Goal: Task Accomplishment & Management: Use online tool/utility

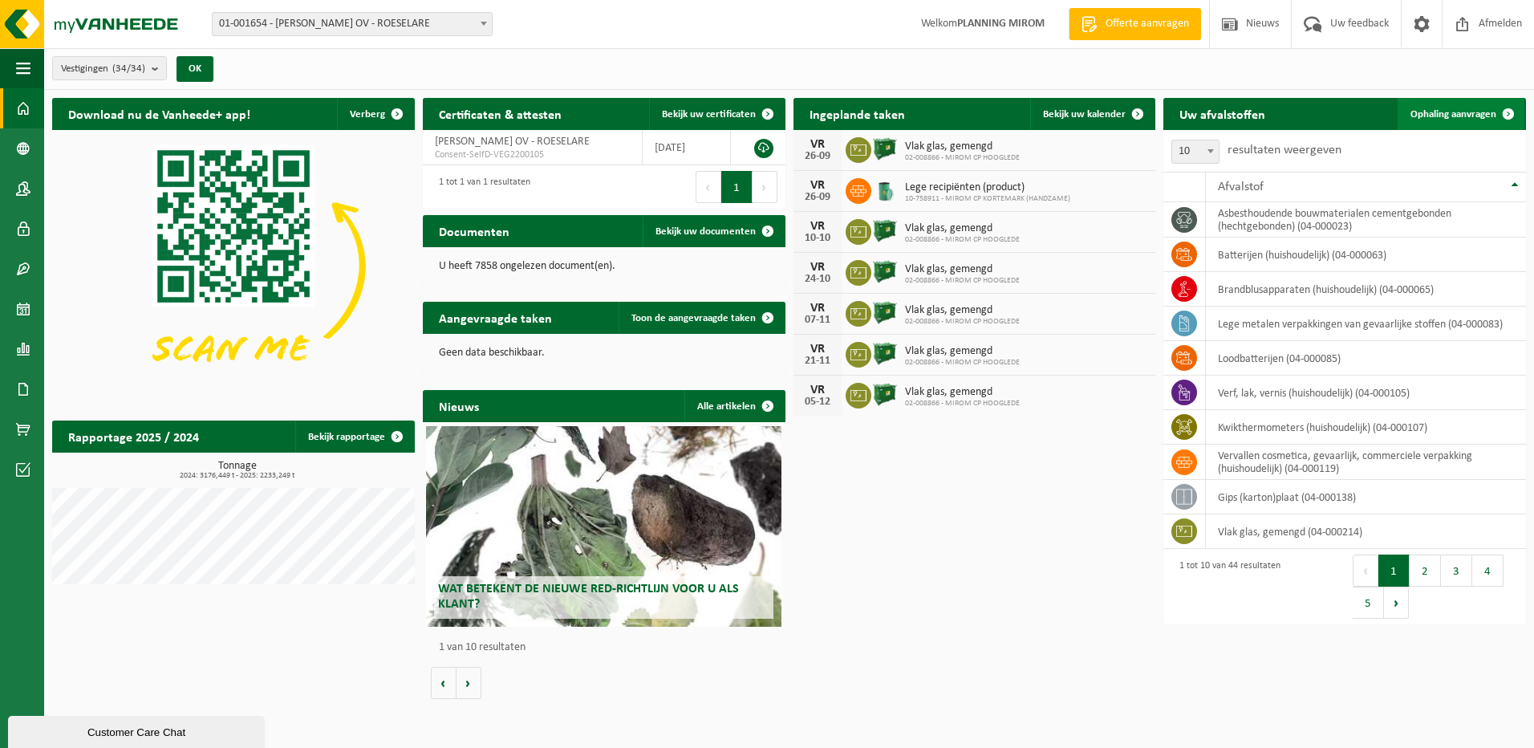
click at [1436, 117] on span "Ophaling aanvragen" at bounding box center [1454, 114] width 86 height 10
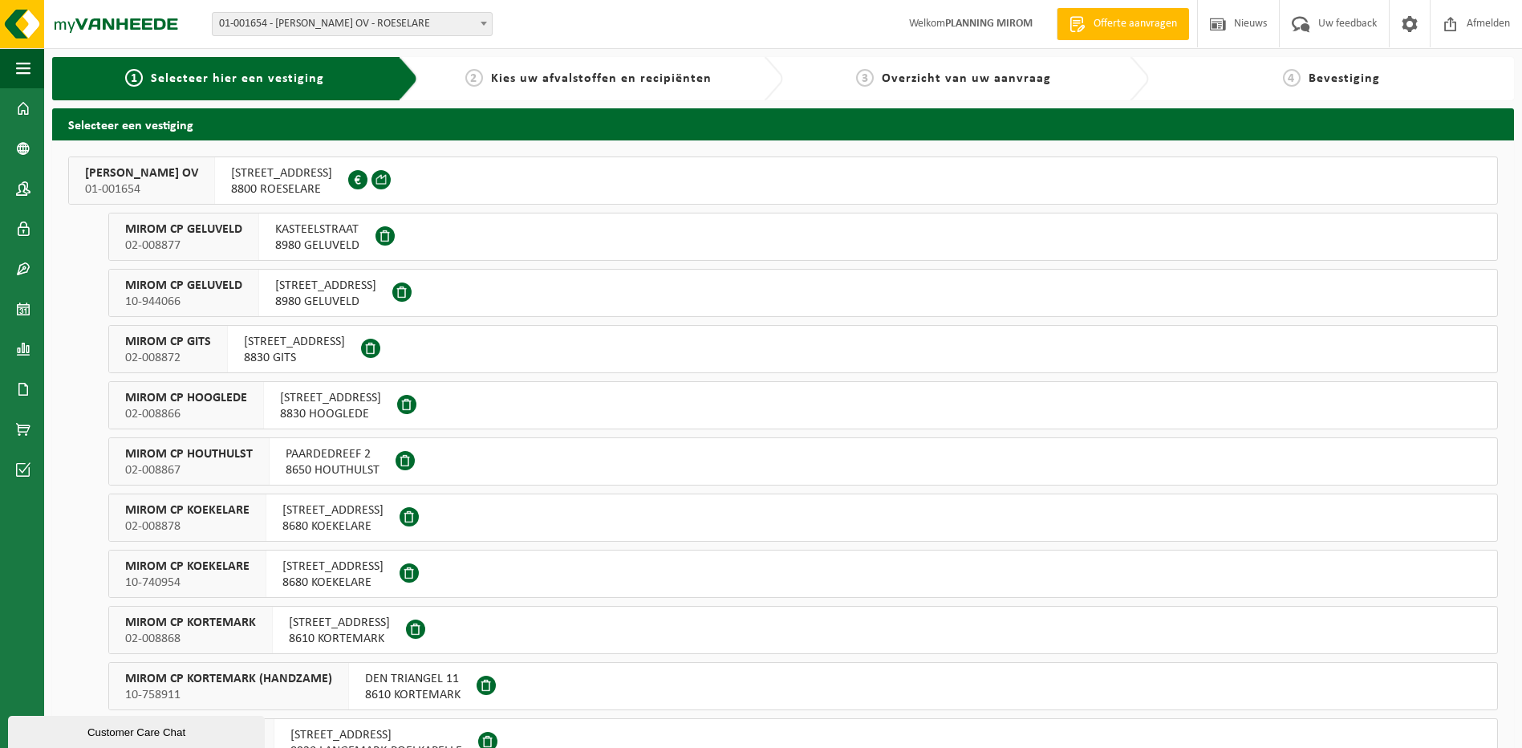
click at [331, 180] on span "OOSTNIEUWKERKSESTEENWEG 121" at bounding box center [281, 173] width 101 height 16
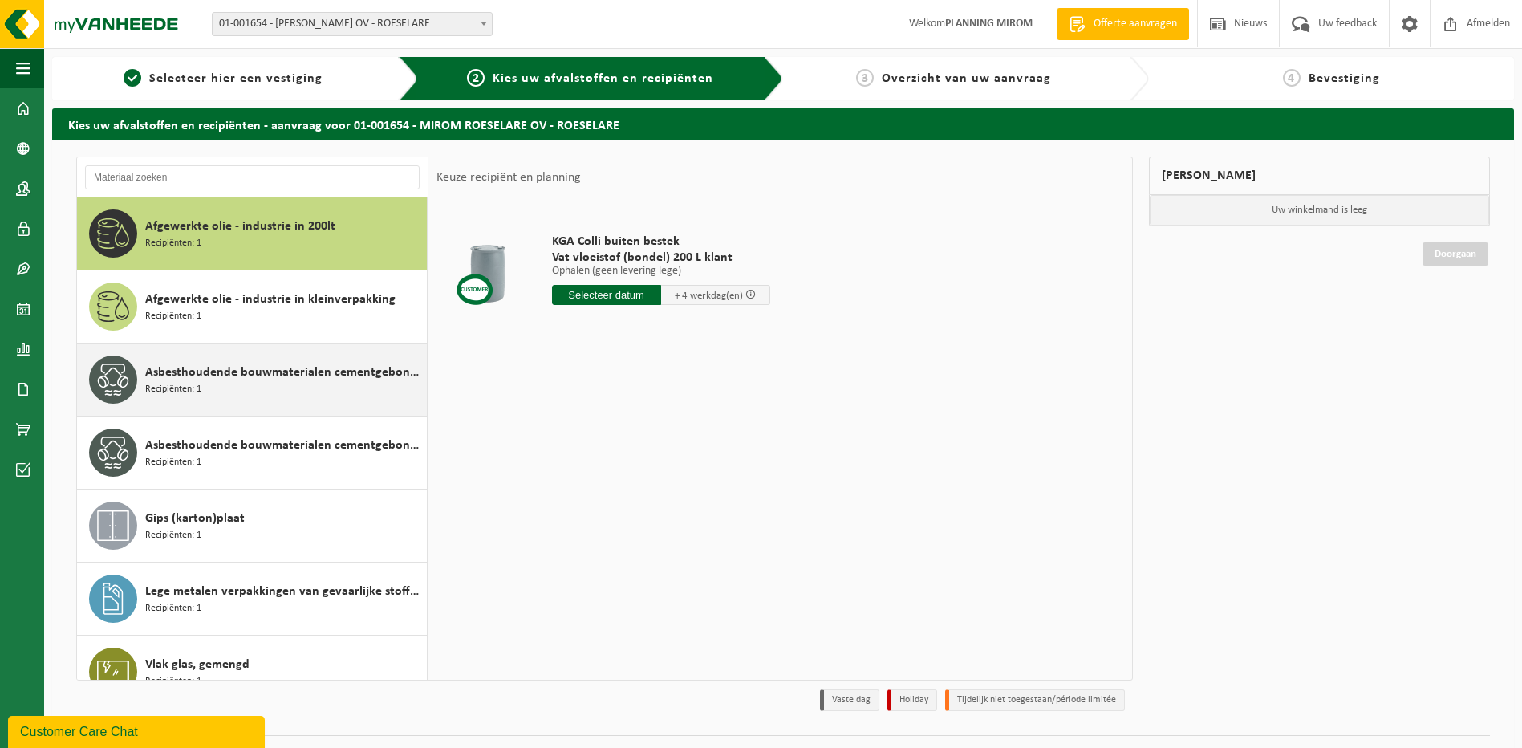
click at [233, 376] on span "Asbesthoudende bouwmaterialen cementgebonden (hechtgebonden)" at bounding box center [284, 372] width 278 height 19
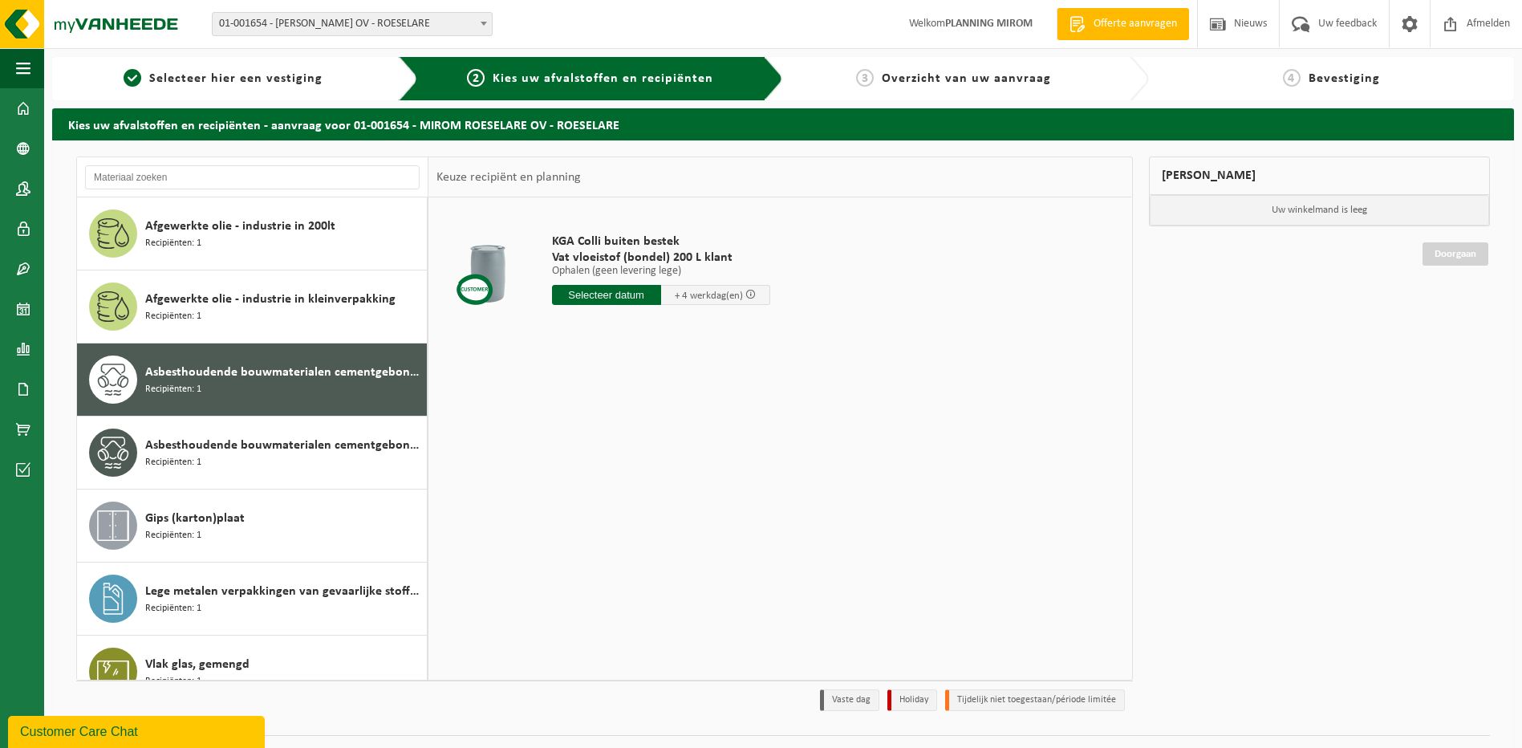
scroll to position [28, 0]
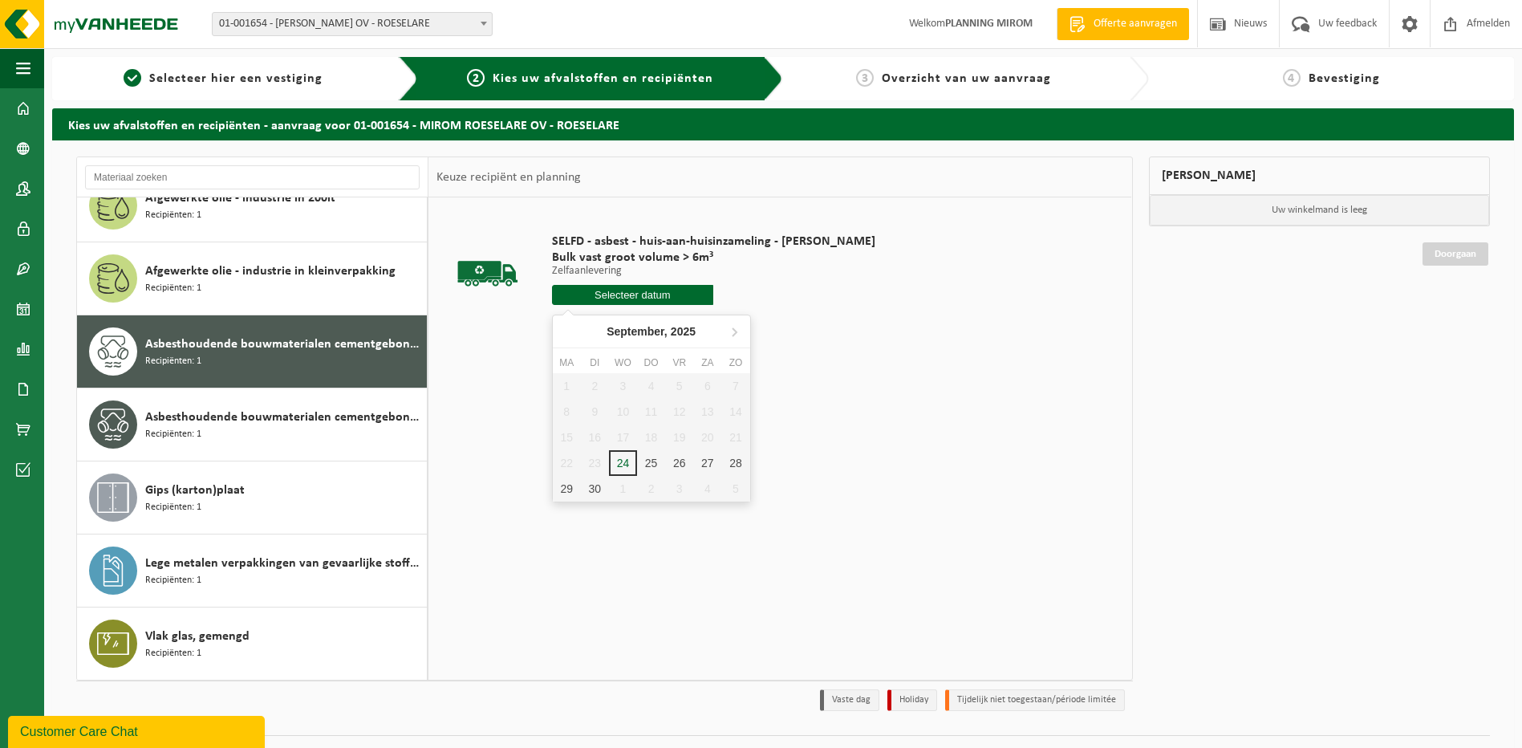
click at [588, 294] on input "text" at bounding box center [633, 295] width 162 height 20
click at [651, 464] on div "25" at bounding box center [651, 463] width 28 height 26
type input "Van [DATE]"
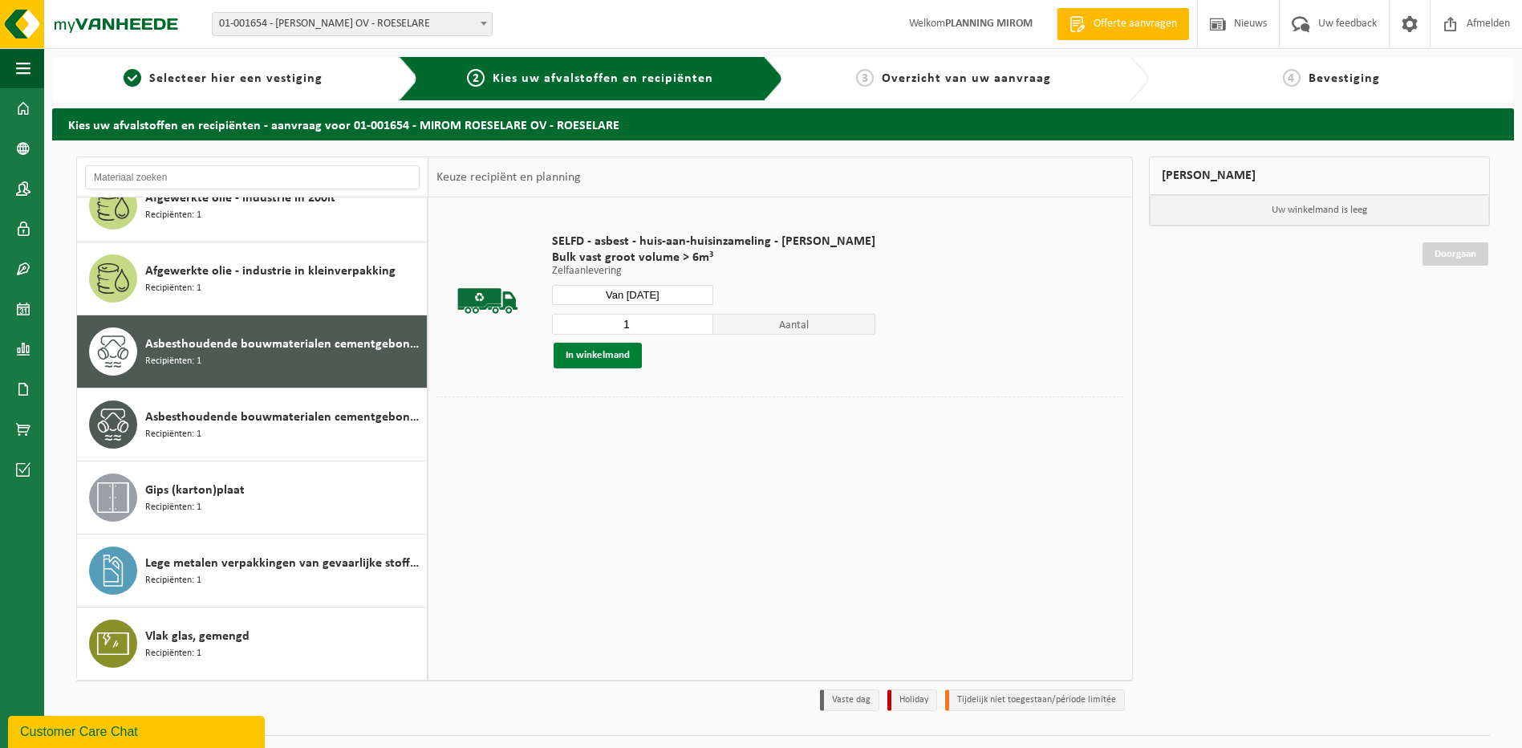
click at [578, 347] on button "In winkelmand" at bounding box center [598, 356] width 88 height 26
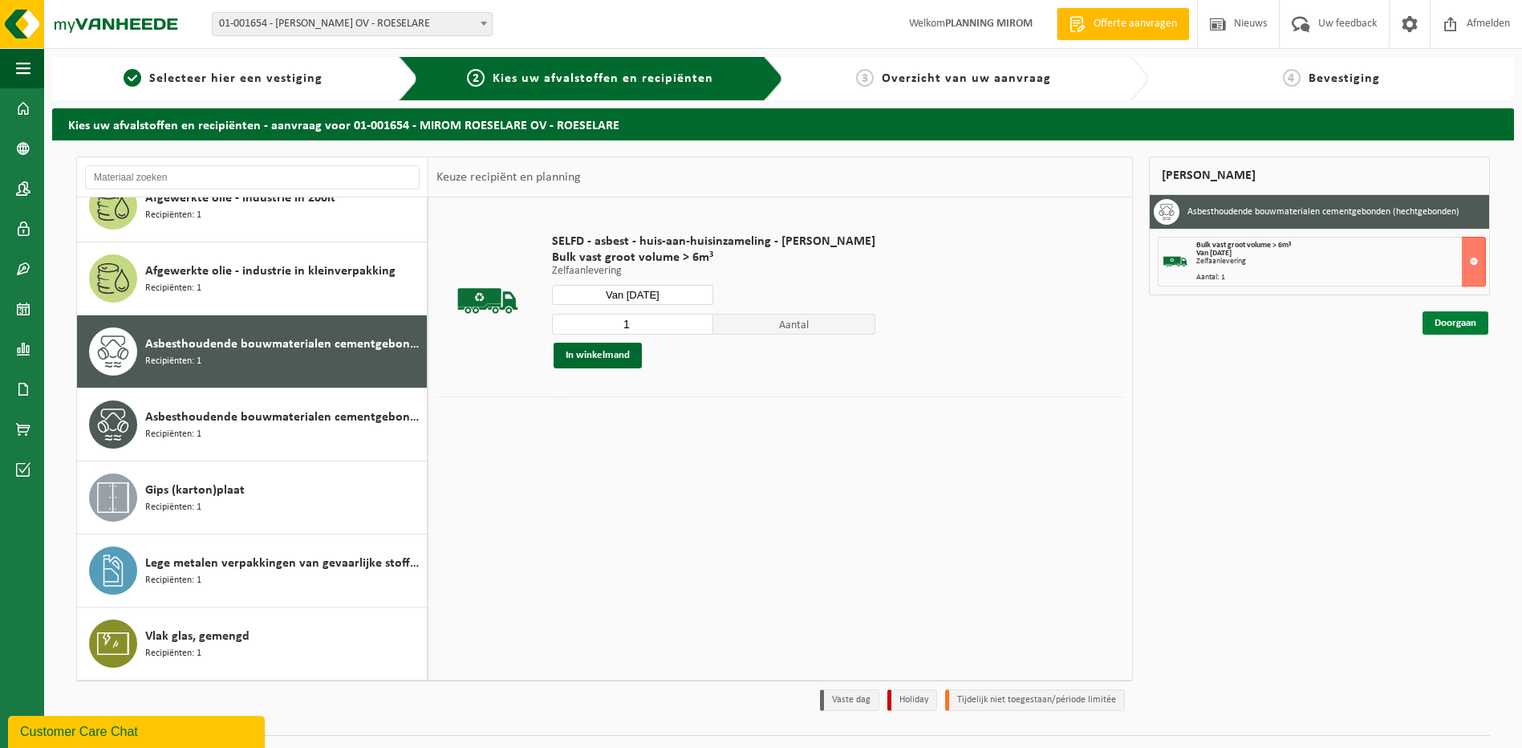
click at [1453, 324] on link "Doorgaan" at bounding box center [1456, 322] width 66 height 23
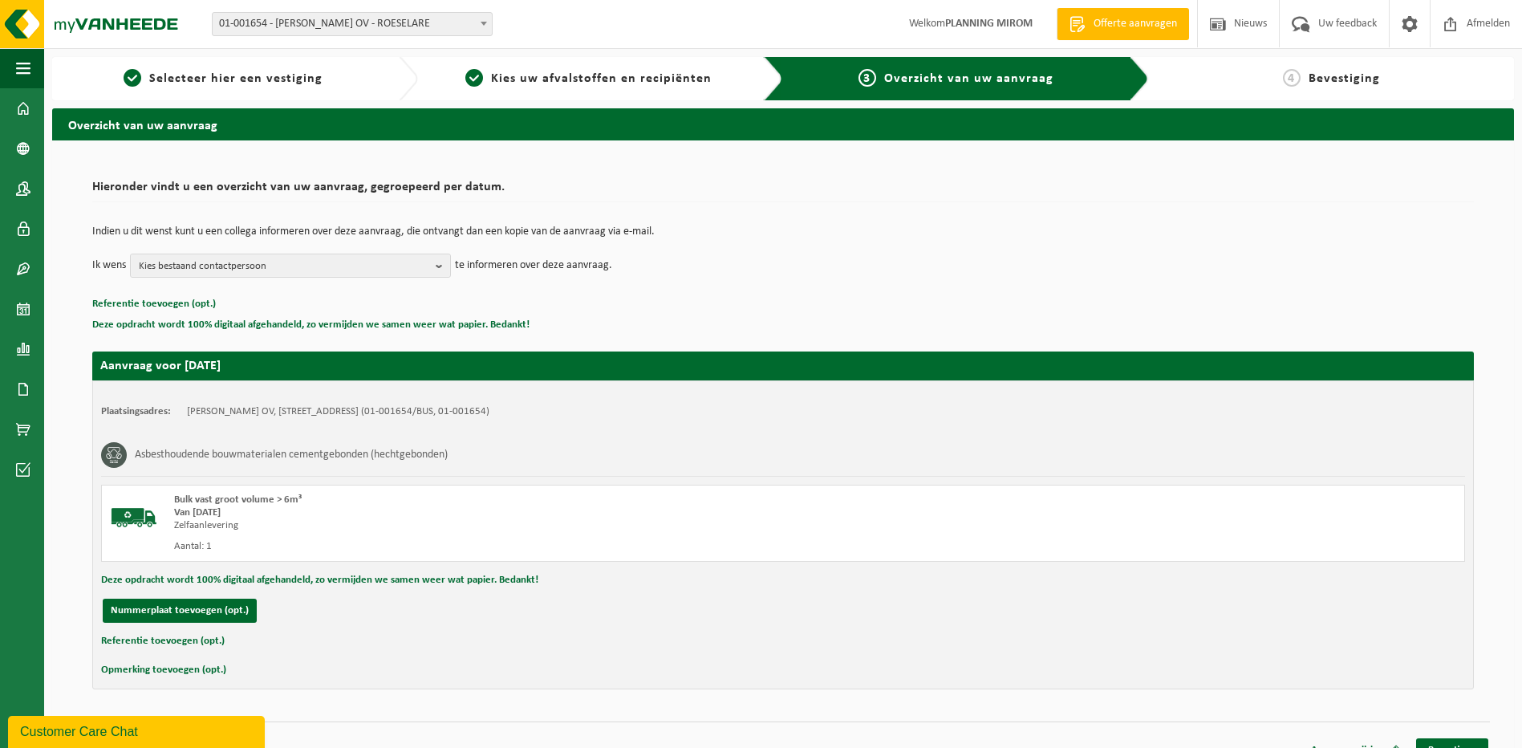
scroll to position [22, 0]
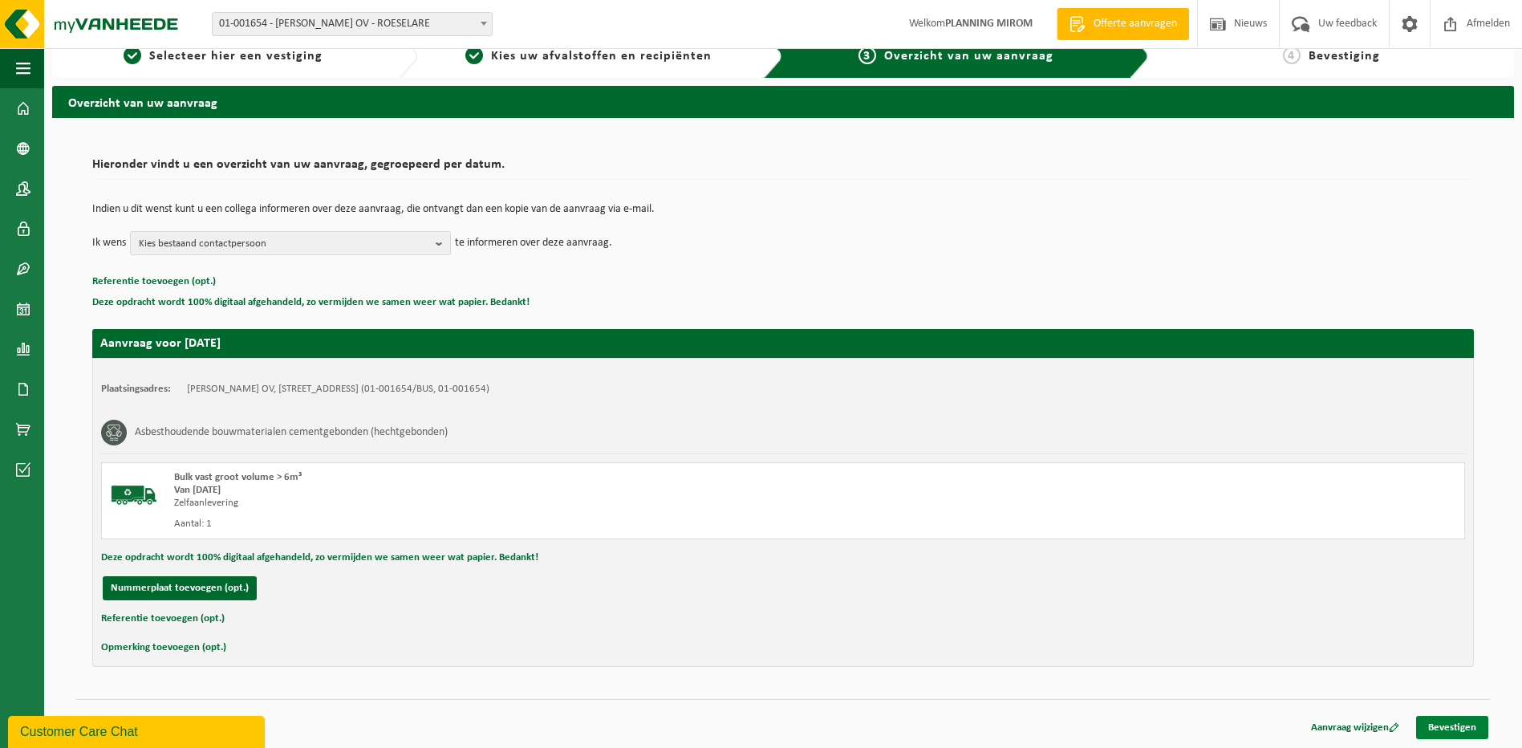
click at [1448, 727] on link "Bevestigen" at bounding box center [1452, 727] width 72 height 23
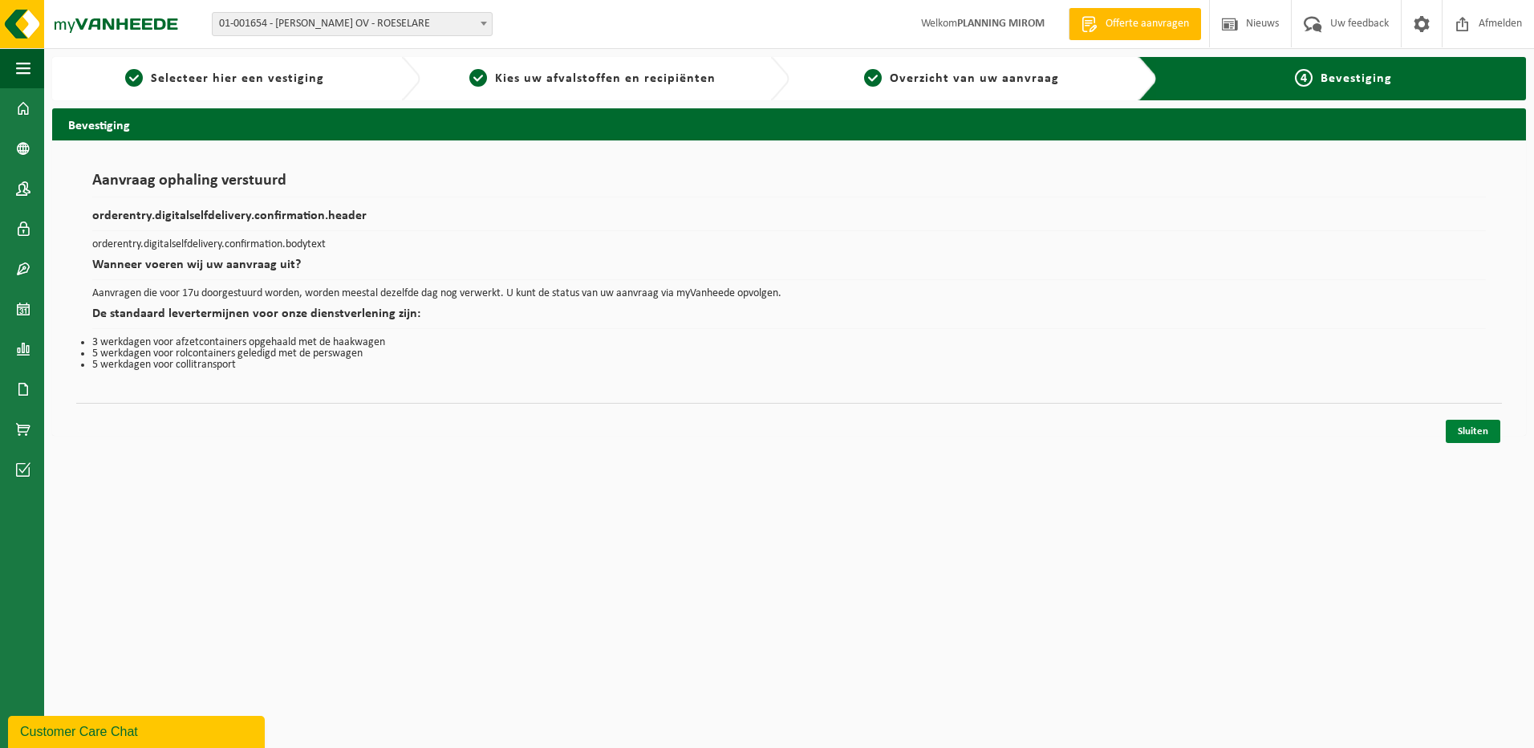
click at [1470, 431] on link "Sluiten" at bounding box center [1473, 431] width 55 height 23
